Goal: Transaction & Acquisition: Purchase product/service

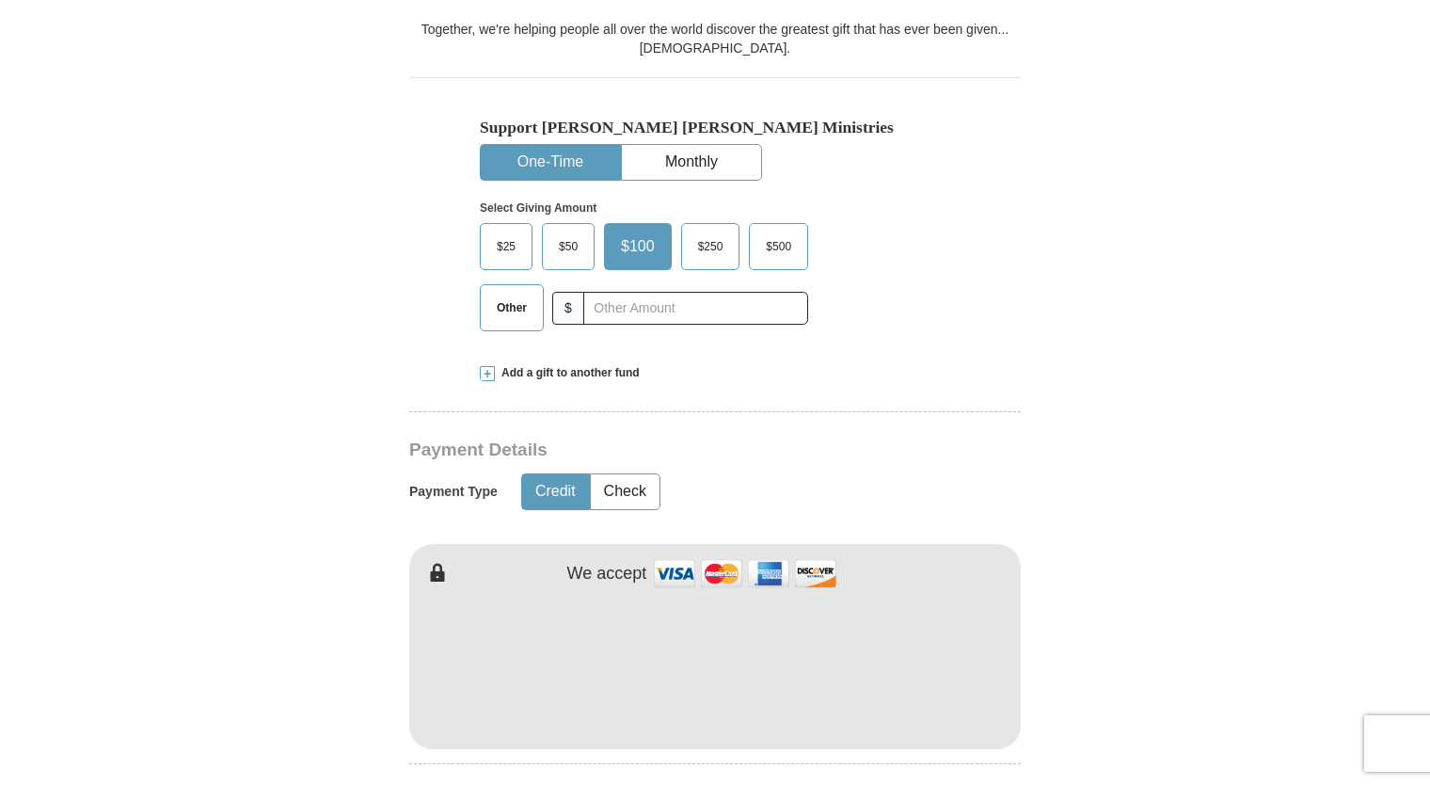
scroll to position [618, 0]
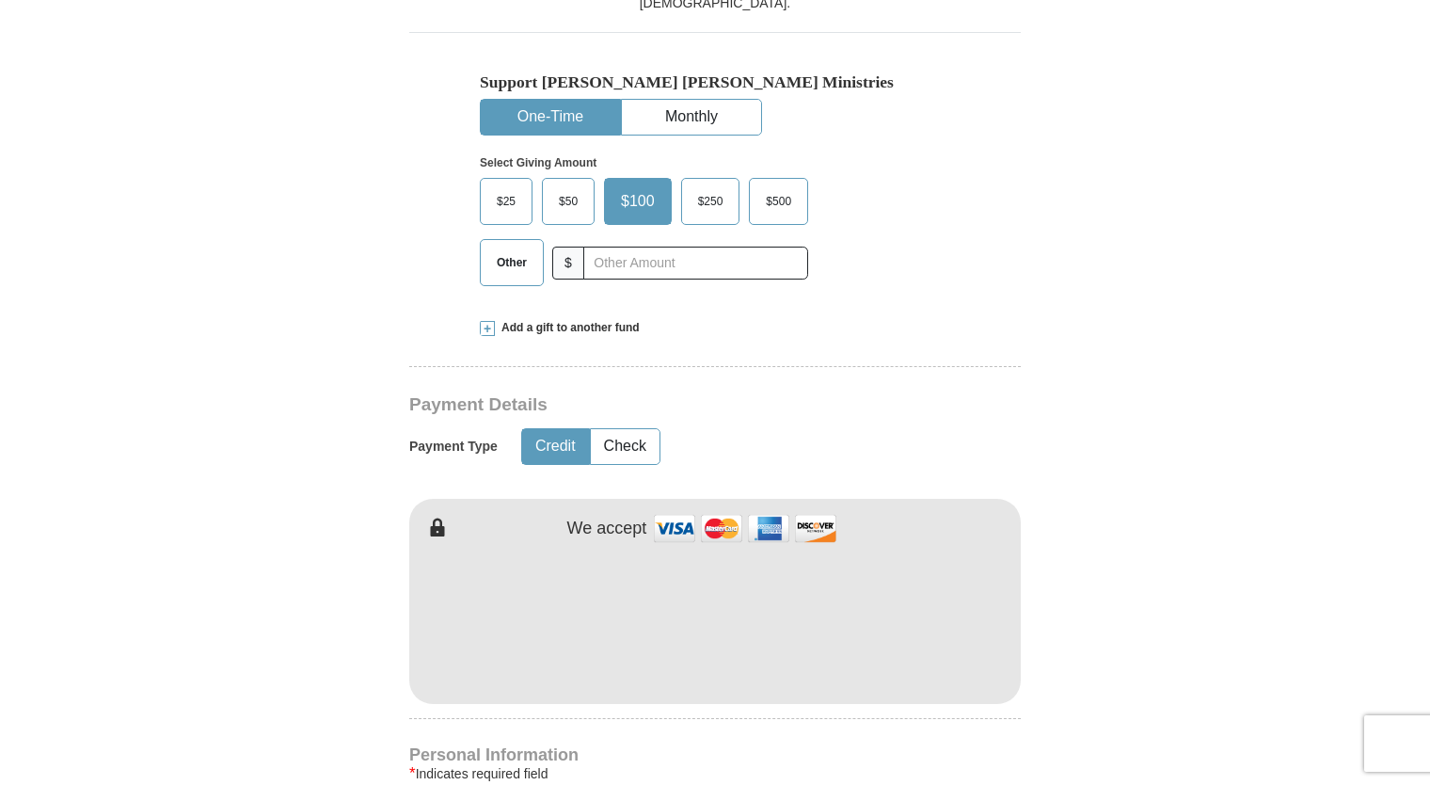
click at [810, 508] on img at bounding box center [745, 528] width 188 height 40
click at [651, 187] on span "$100" at bounding box center [638, 201] width 53 height 28
click at [0, 0] on input "$100" at bounding box center [0, 0] width 0 height 0
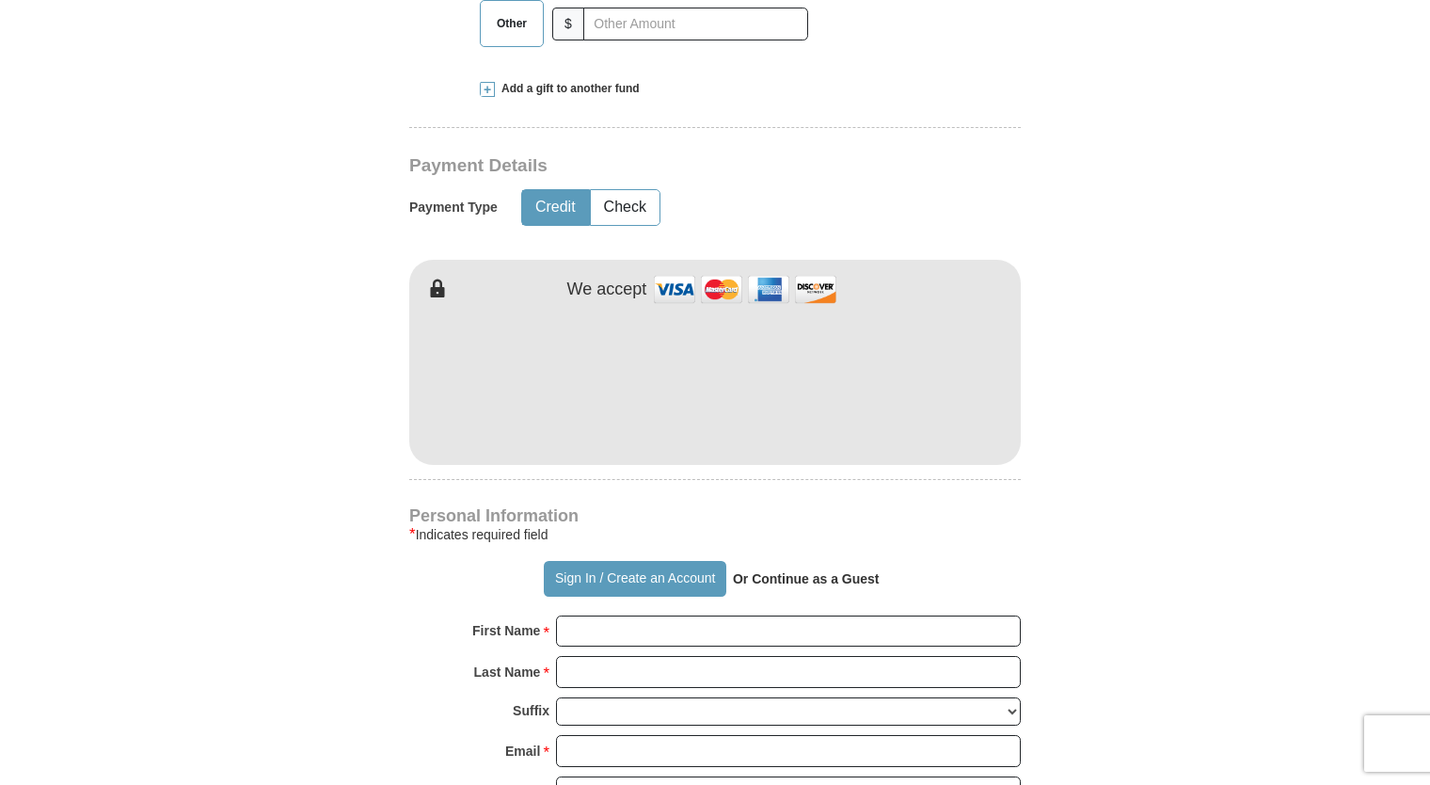
scroll to position [896, 0]
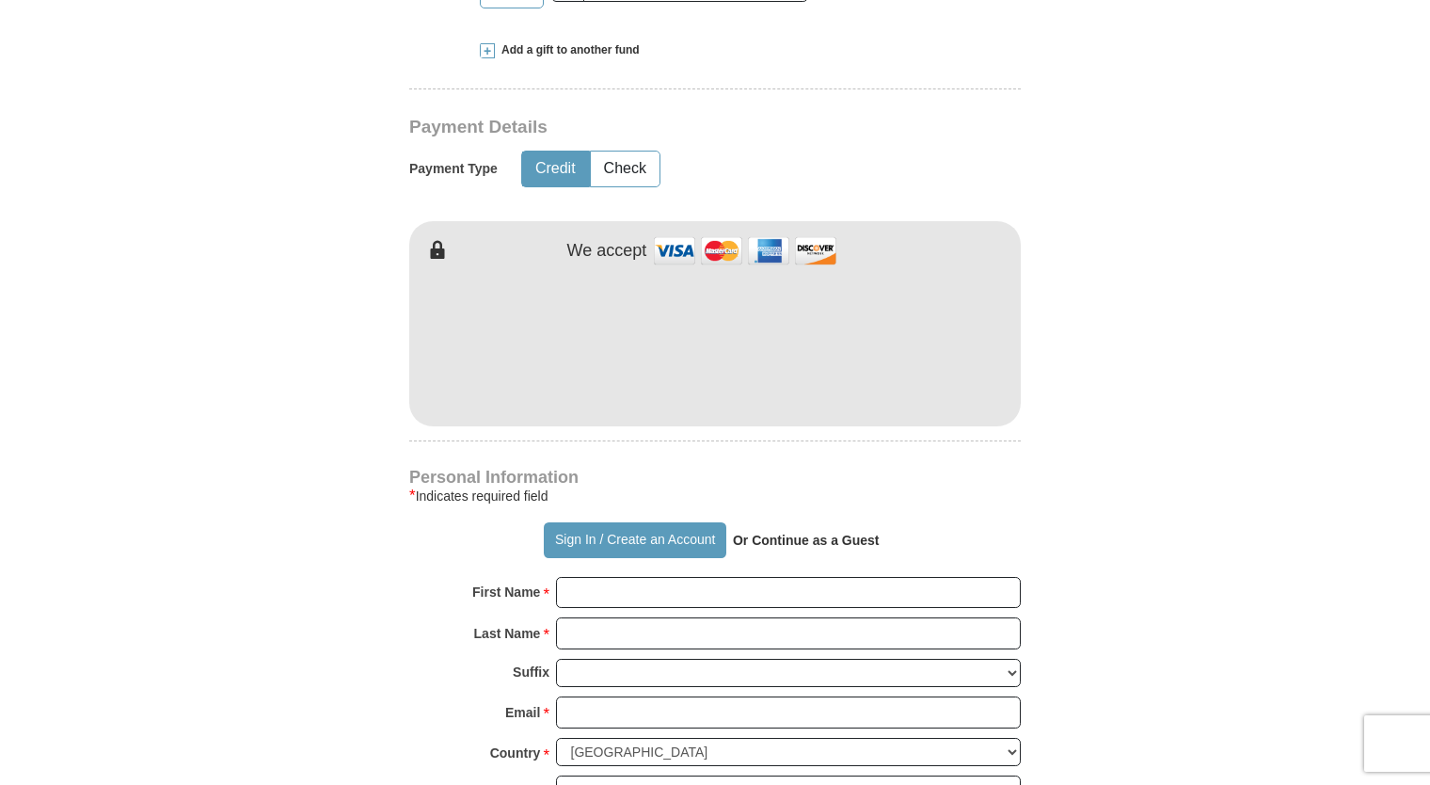
click at [1015, 470] on h4 "Personal Information" at bounding box center [715, 477] width 612 height 15
click at [715, 577] on input "First Name *" at bounding box center [788, 593] width 465 height 32
type input "[US_STATE] [PERSON_NAME]"
type input "[PERSON_NAME]"
type input "[EMAIL_ADDRESS][DOMAIN_NAME]"
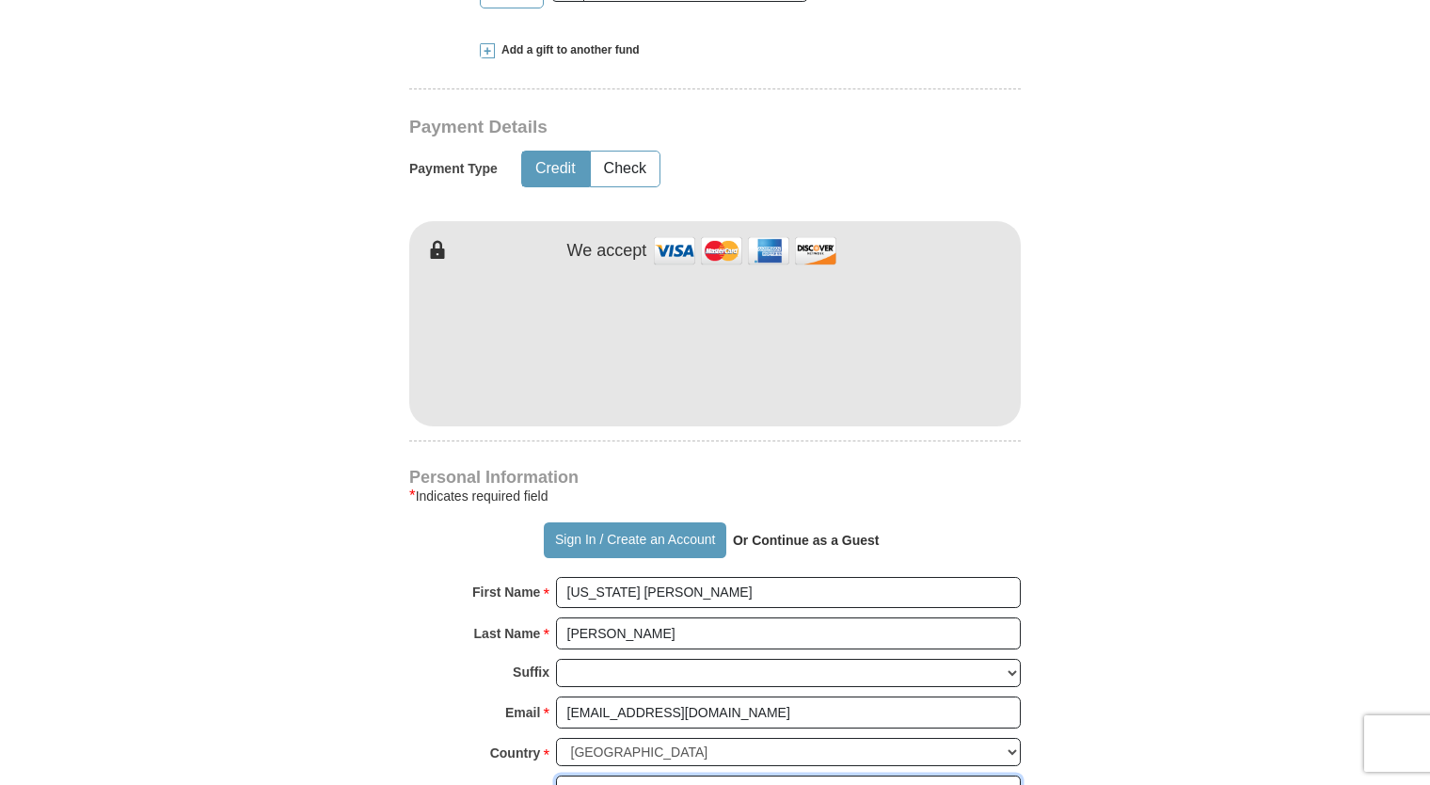
type input "PO Box 1725"
type input "Mountain View"
select select "AR"
type input "72560"
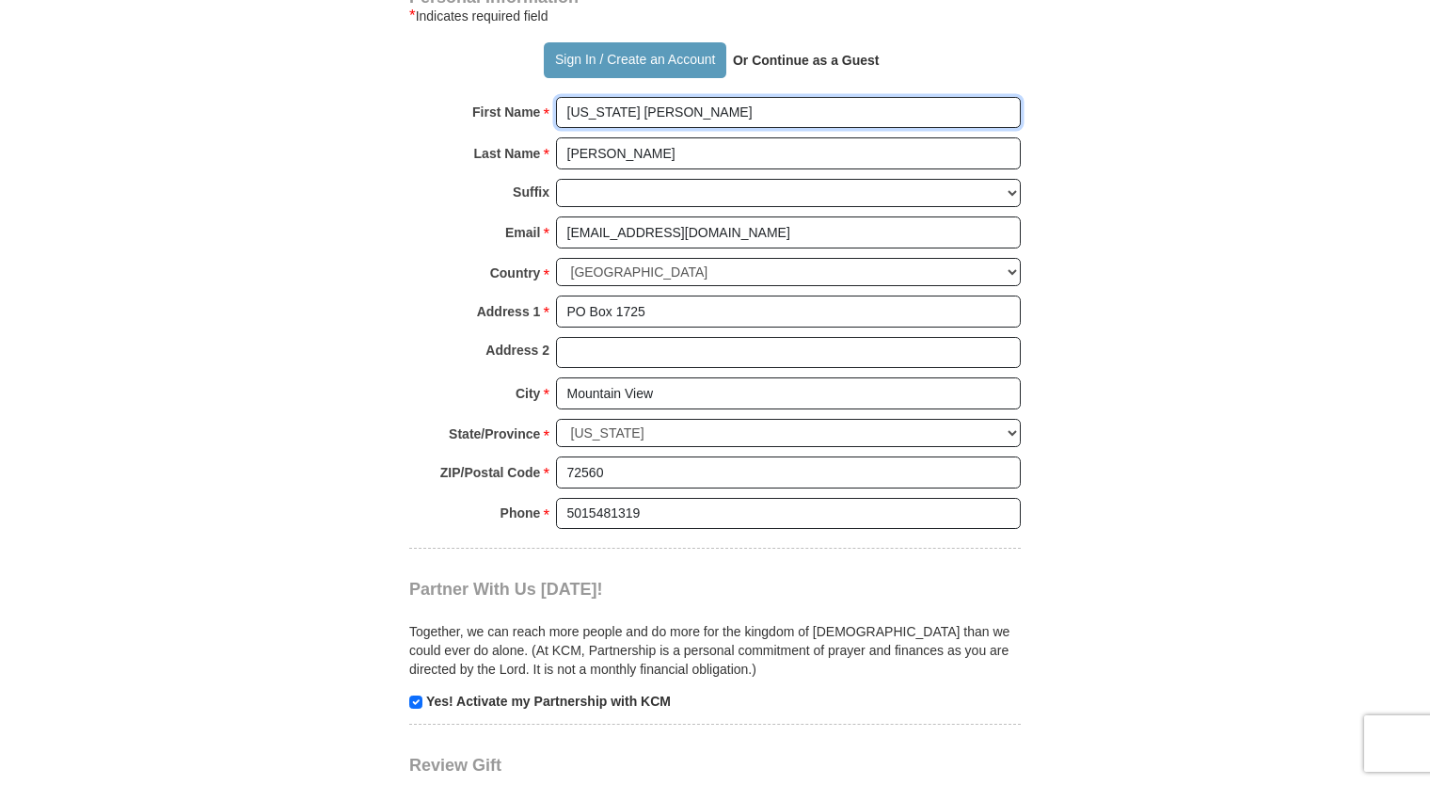
scroll to position [1397, 0]
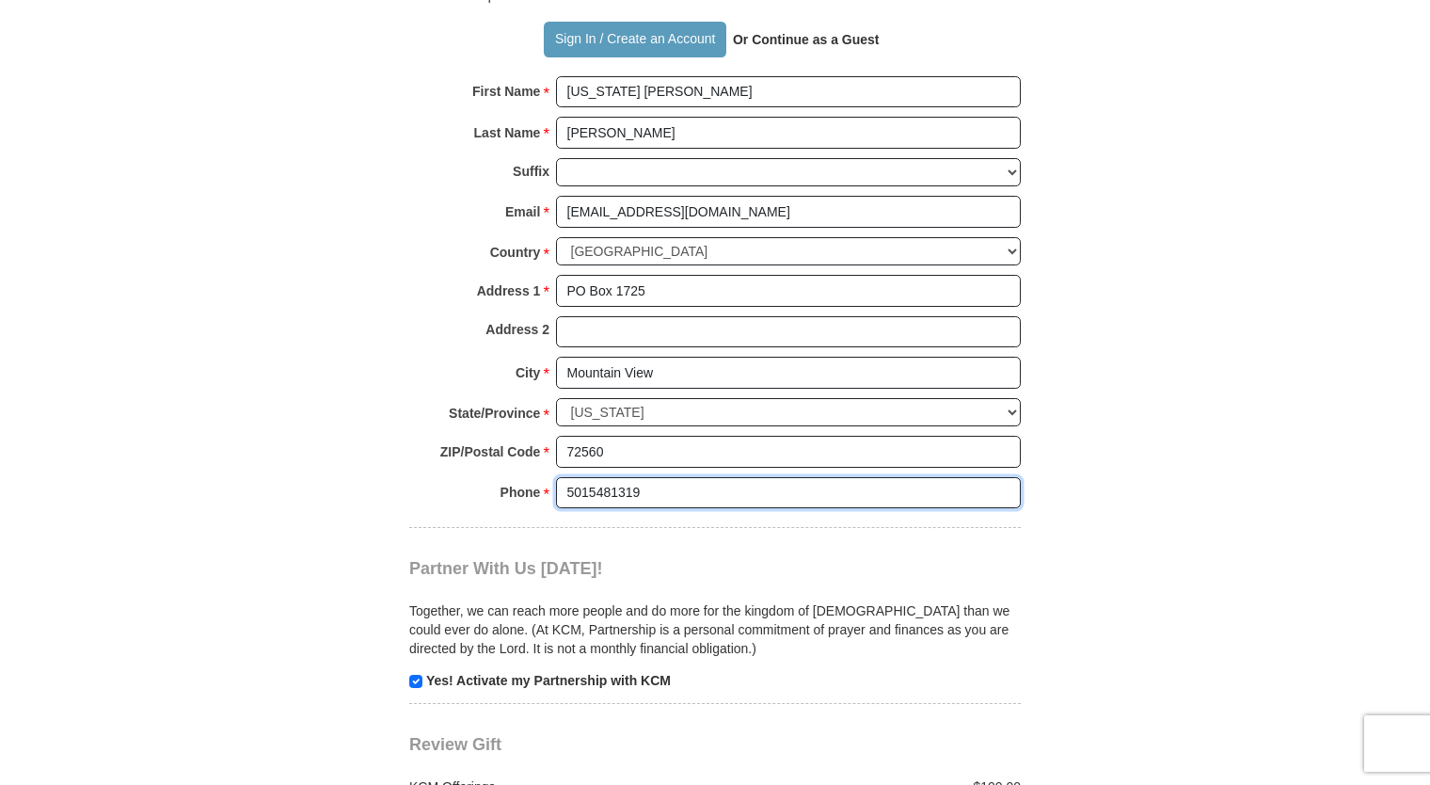
click at [669, 477] on input "5015481319" at bounding box center [788, 493] width 465 height 32
type input "5"
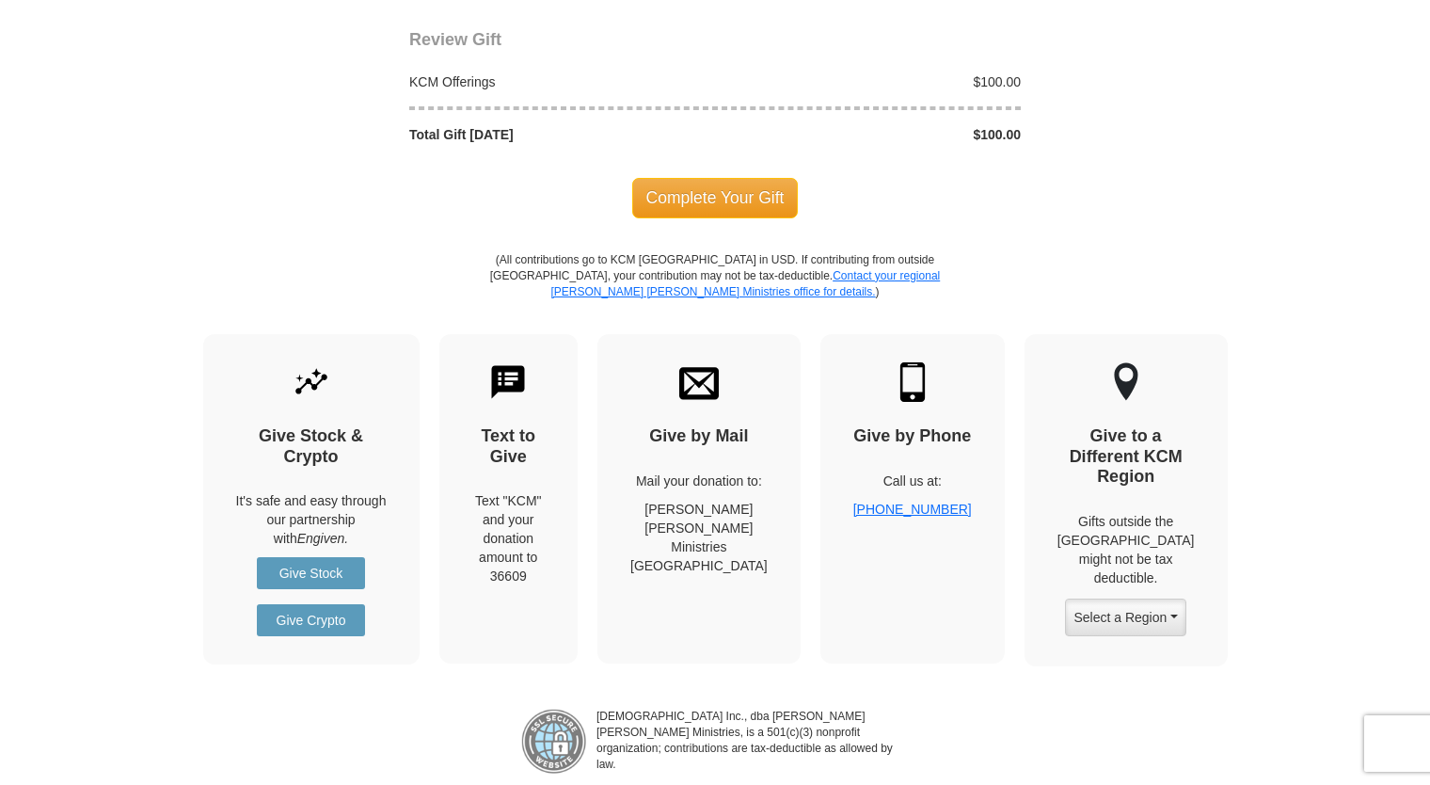
scroll to position [2126, 0]
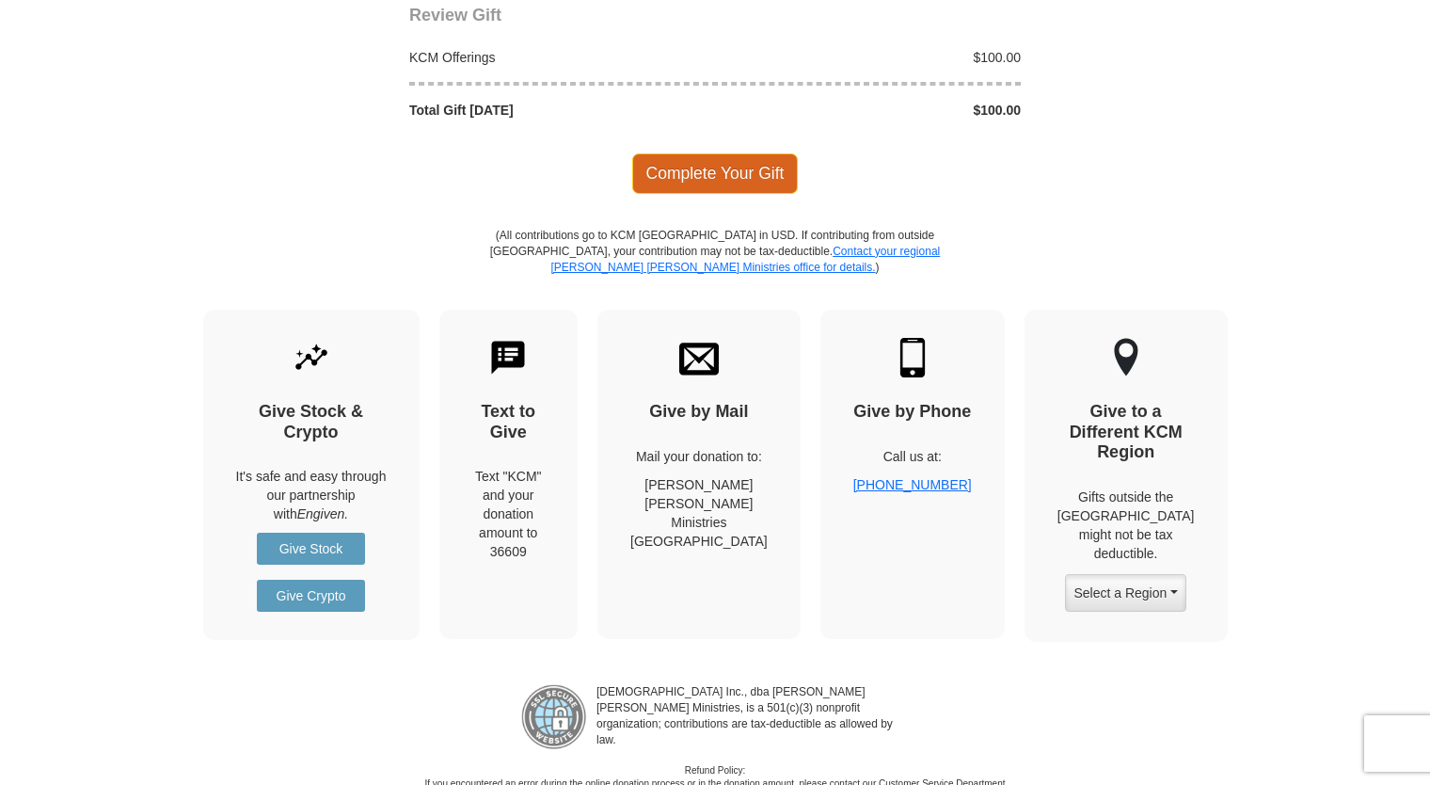
type input "5014672928"
click at [723, 153] on span "Complete Your Gift" at bounding box center [715, 173] width 167 height 40
